Goal: Task Accomplishment & Management: Manage account settings

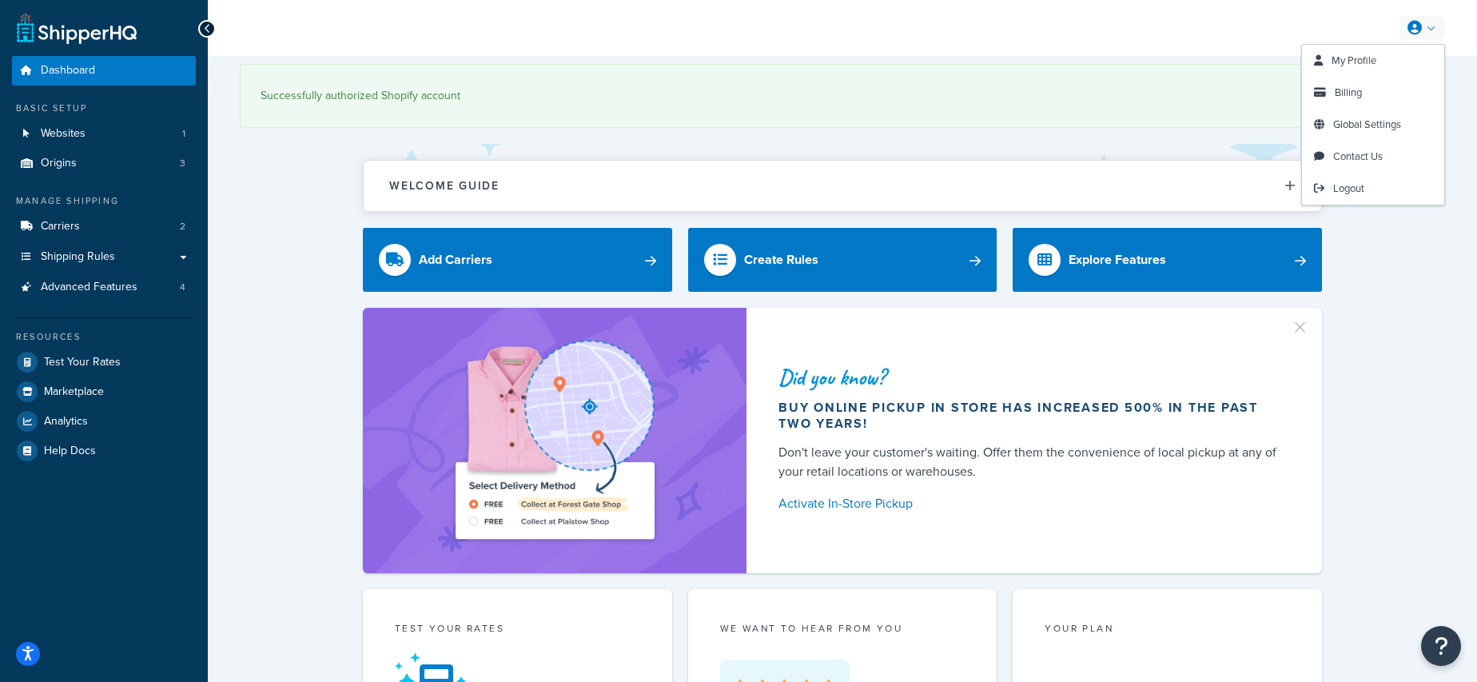
click at [1429, 26] on link at bounding box center [1423, 28] width 46 height 24
click at [1363, 94] on link "Billing" at bounding box center [1373, 93] width 142 height 32
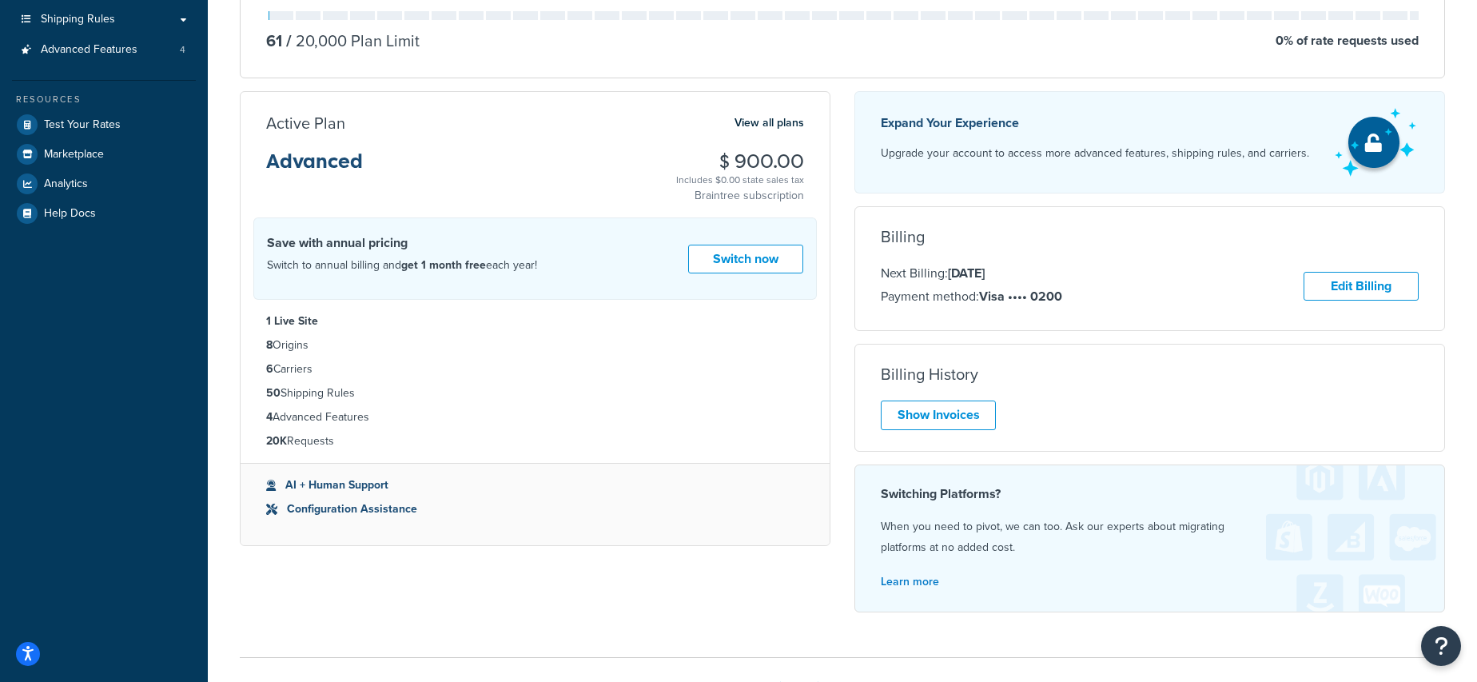
scroll to position [240, 0]
click at [939, 409] on link "Show Invoices" at bounding box center [938, 413] width 115 height 30
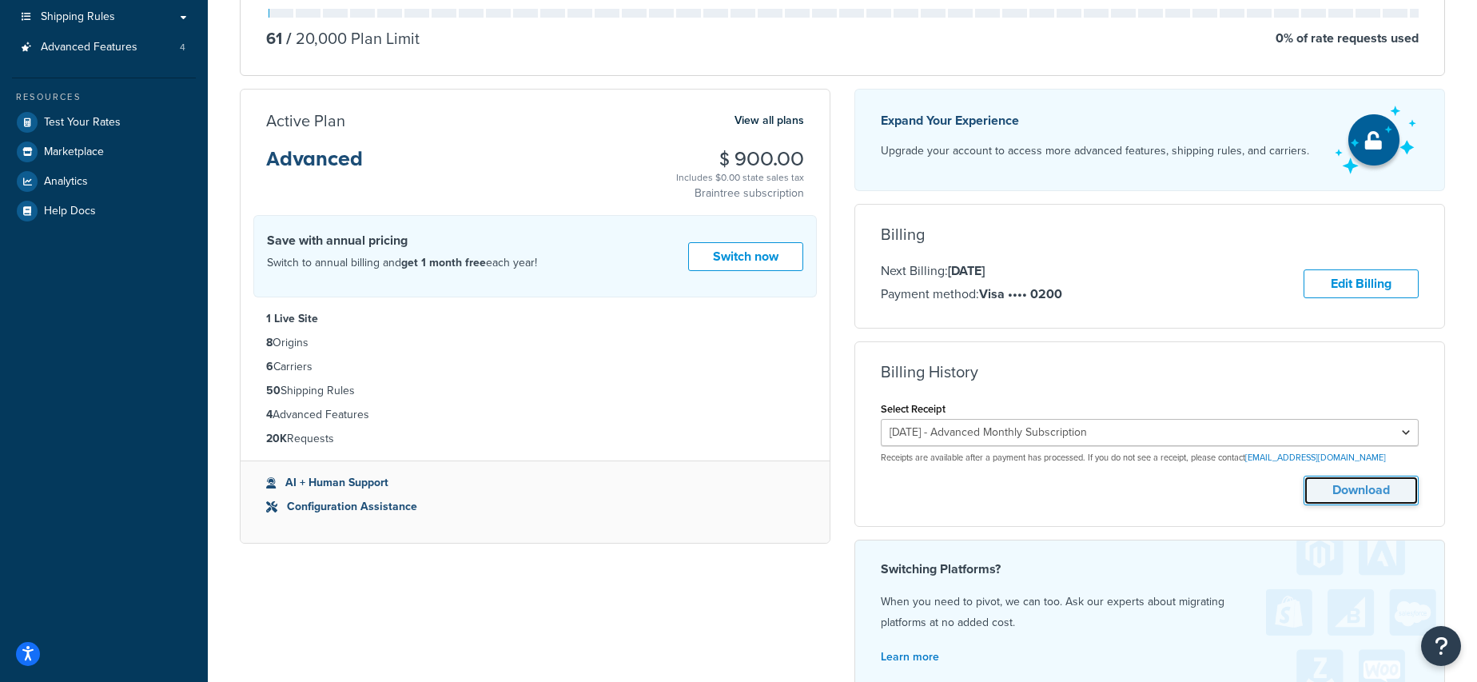
click at [1357, 497] on button "Download" at bounding box center [1361, 491] width 115 height 30
